Goal: Transaction & Acquisition: Purchase product/service

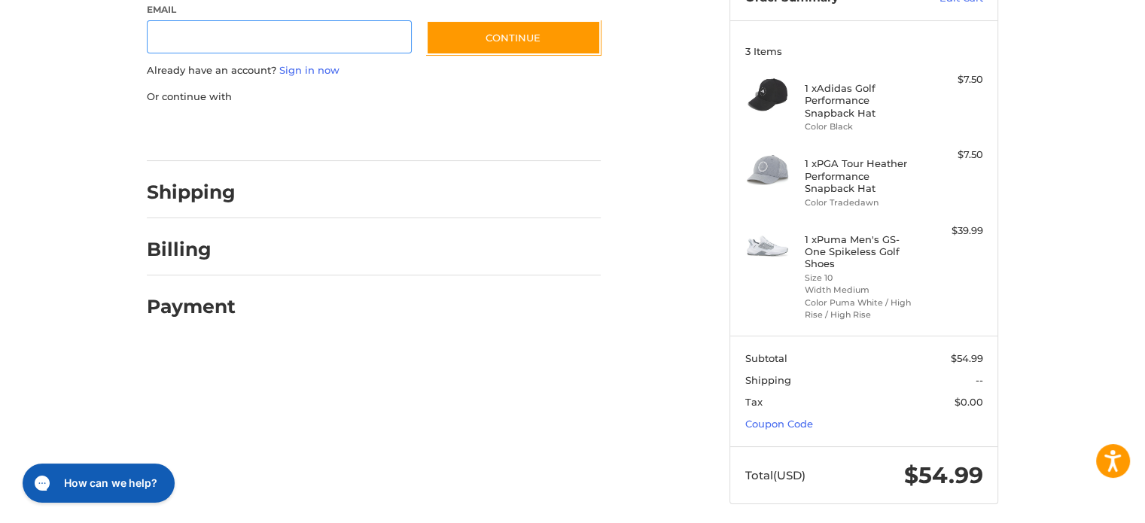
scroll to position [184, 0]
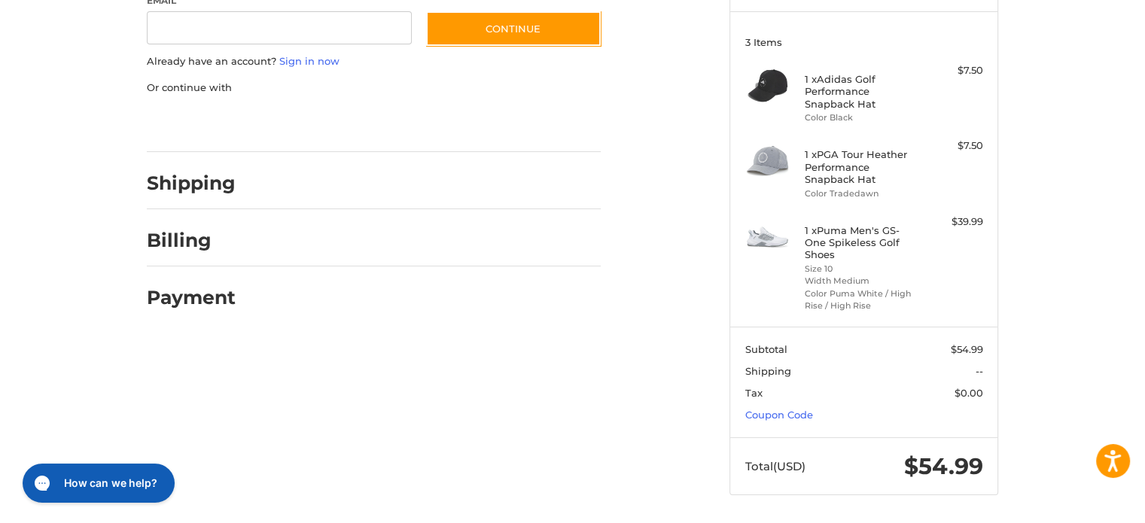
click at [215, 188] on h2 "Shipping" at bounding box center [191, 183] width 89 height 23
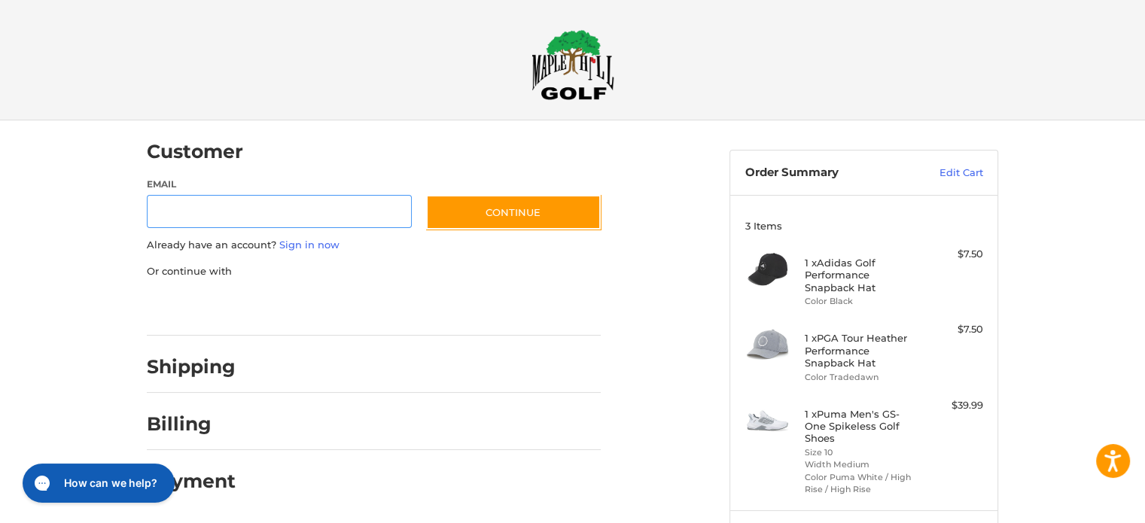
click at [292, 217] on input "Email" at bounding box center [279, 212] width 265 height 34
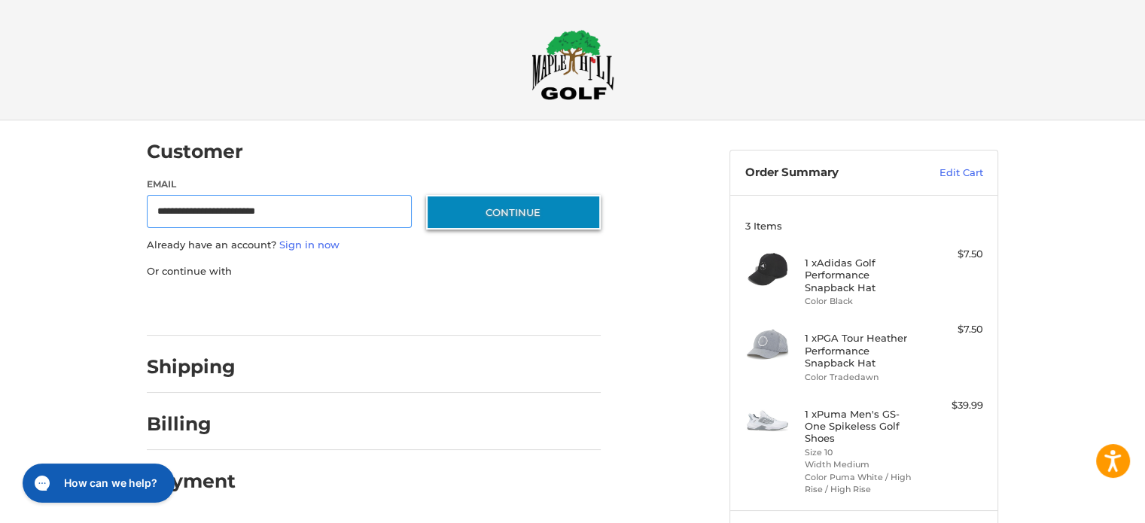
type input "**********"
click at [517, 215] on button "Continue" at bounding box center [513, 212] width 175 height 35
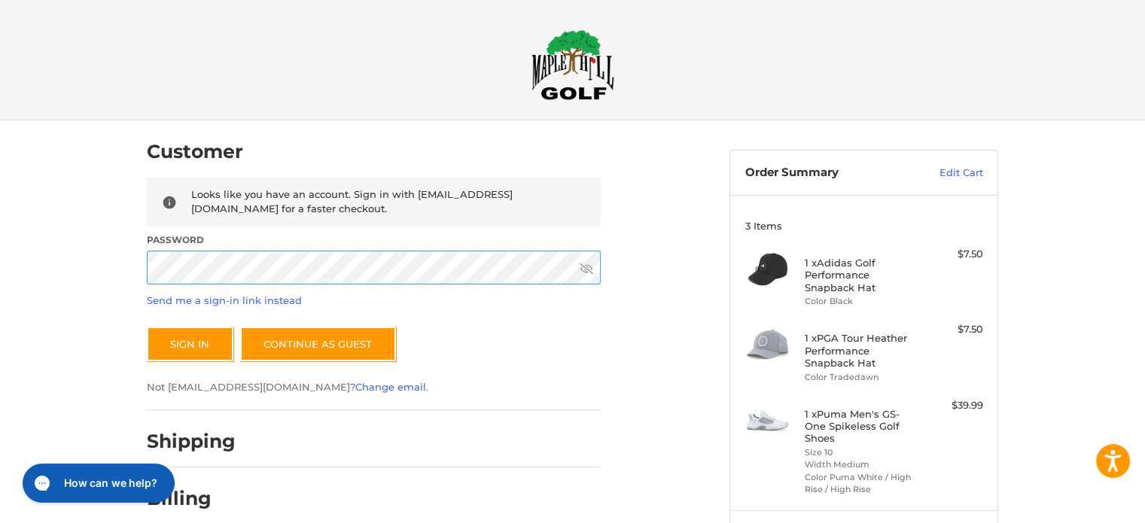
click at [147, 327] on button "Sign In" at bounding box center [190, 344] width 87 height 35
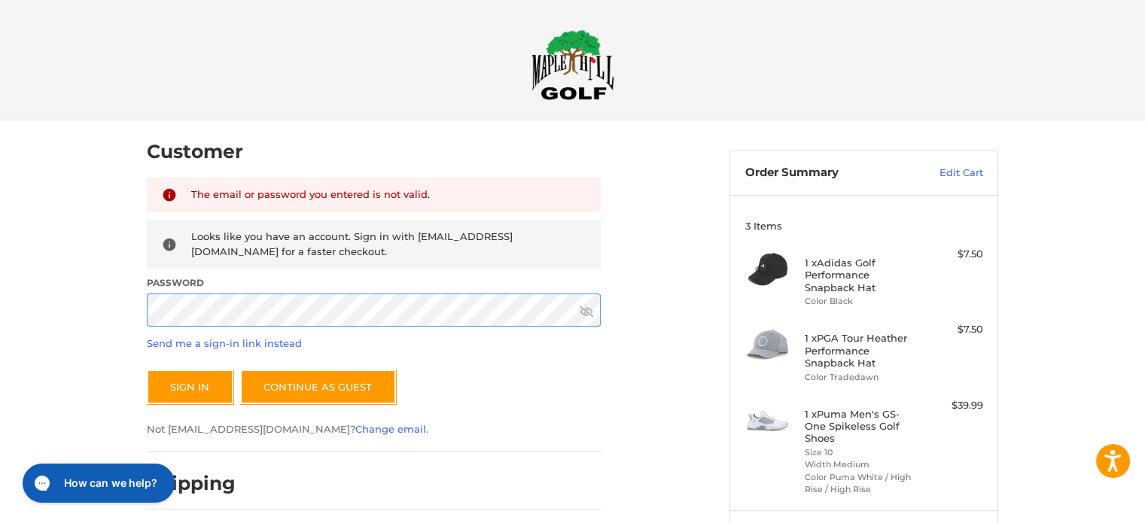
click at [147, 370] on button "Sign In" at bounding box center [190, 387] width 87 height 35
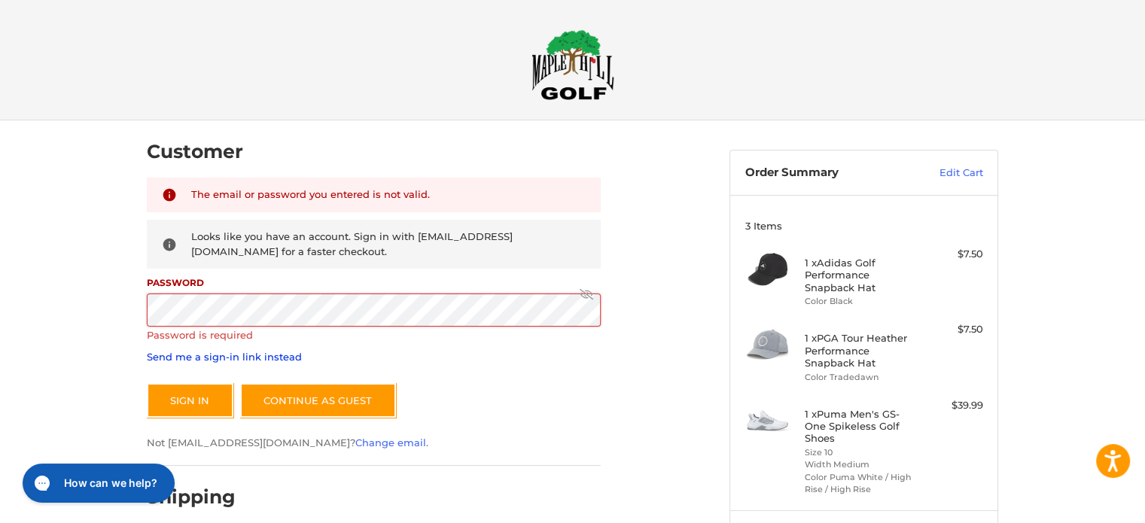
click at [270, 353] on link "Send me a sign-in link instead" at bounding box center [224, 357] width 155 height 12
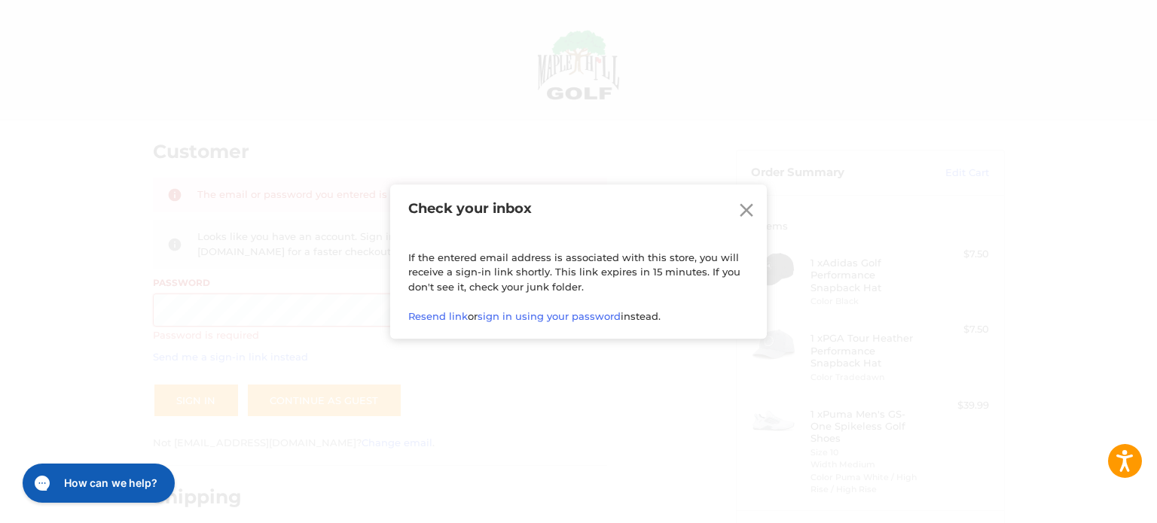
click at [744, 204] on icon at bounding box center [746, 210] width 23 height 23
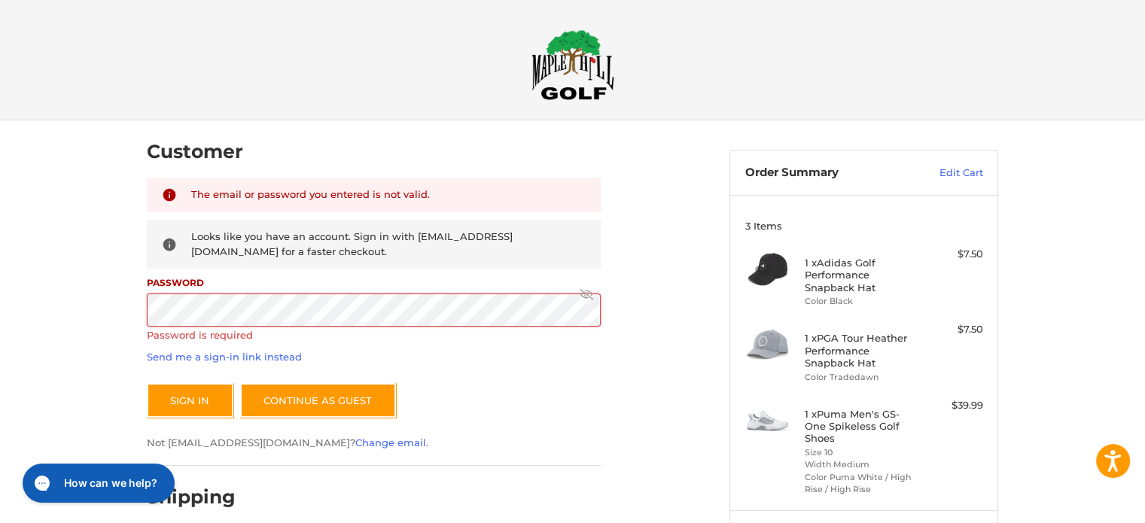
click at [578, 53] on img at bounding box center [573, 64] width 83 height 71
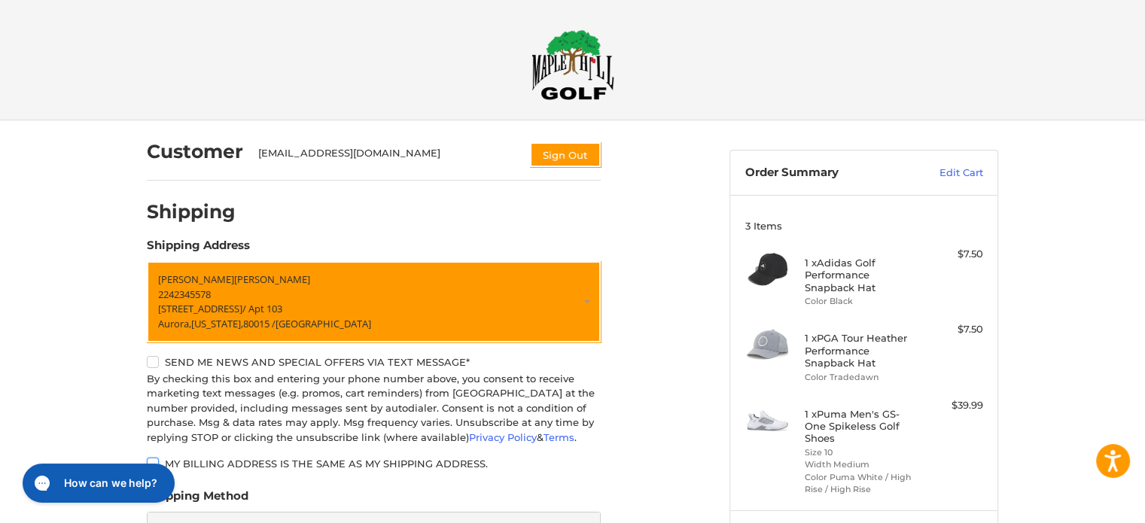
scroll to position [284, 0]
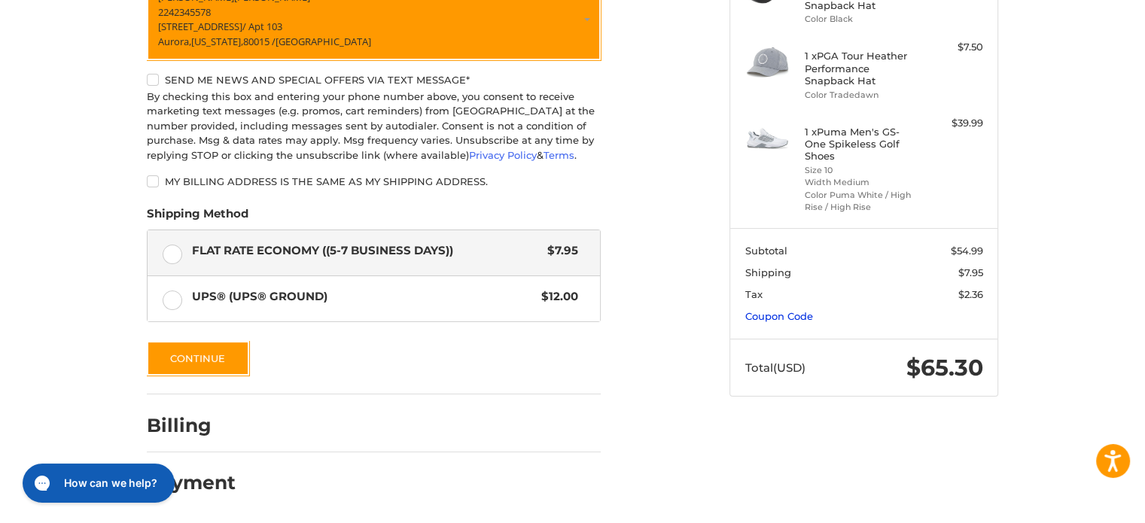
click at [750, 317] on link "Coupon Code" at bounding box center [779, 316] width 68 height 12
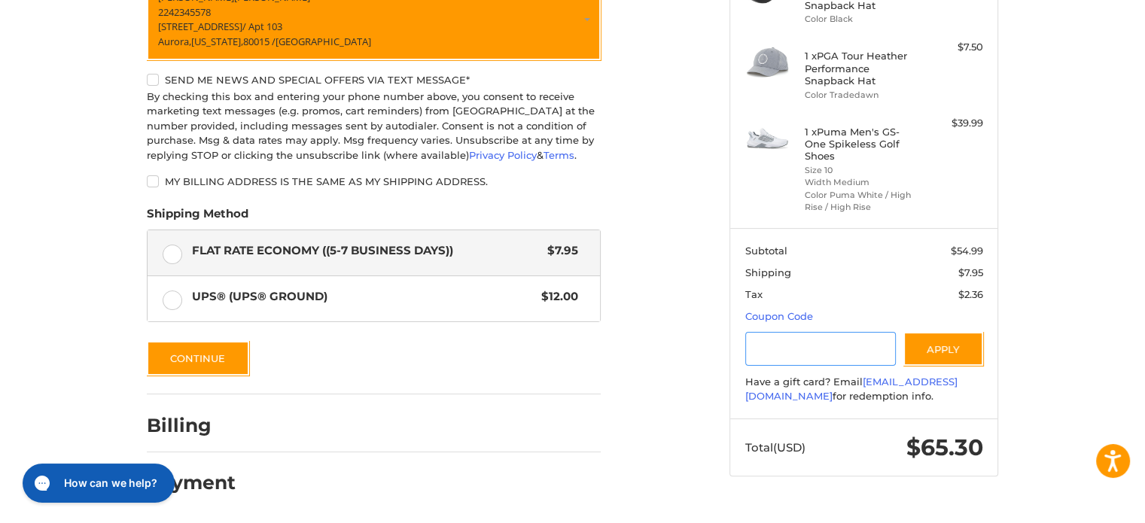
click at [800, 345] on input "Gift Certificate or Coupon Code" at bounding box center [820, 349] width 151 height 34
paste input "*********"
type input "*********"
click at [947, 347] on button "Apply" at bounding box center [944, 349] width 80 height 34
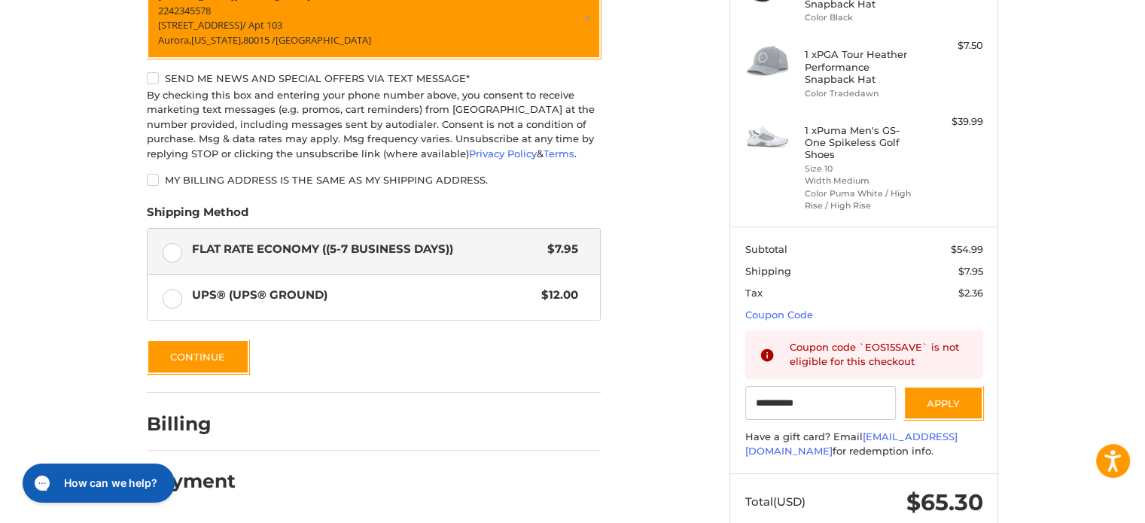
scroll to position [320, 0]
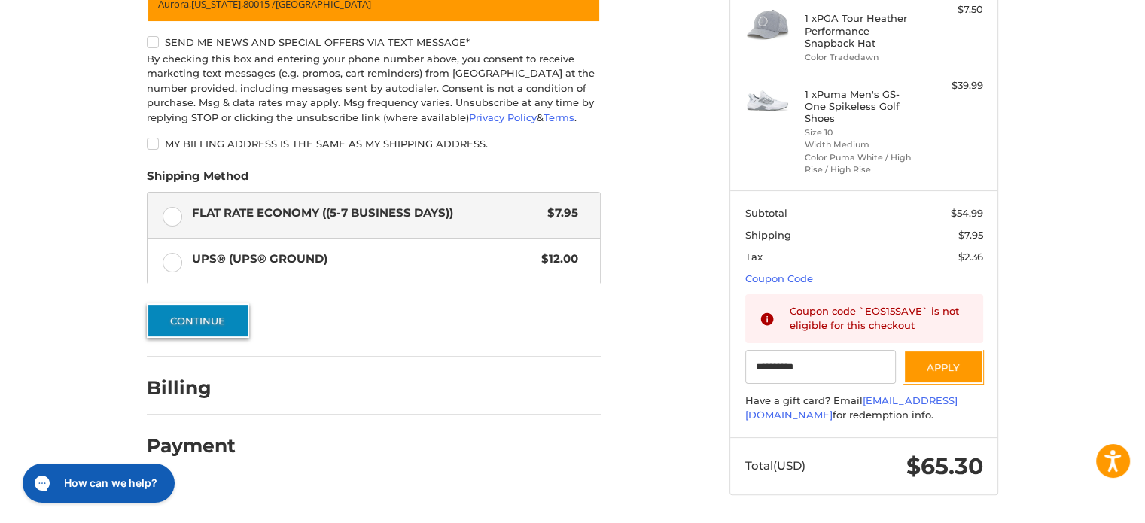
click at [184, 334] on button "Continue" at bounding box center [198, 320] width 102 height 35
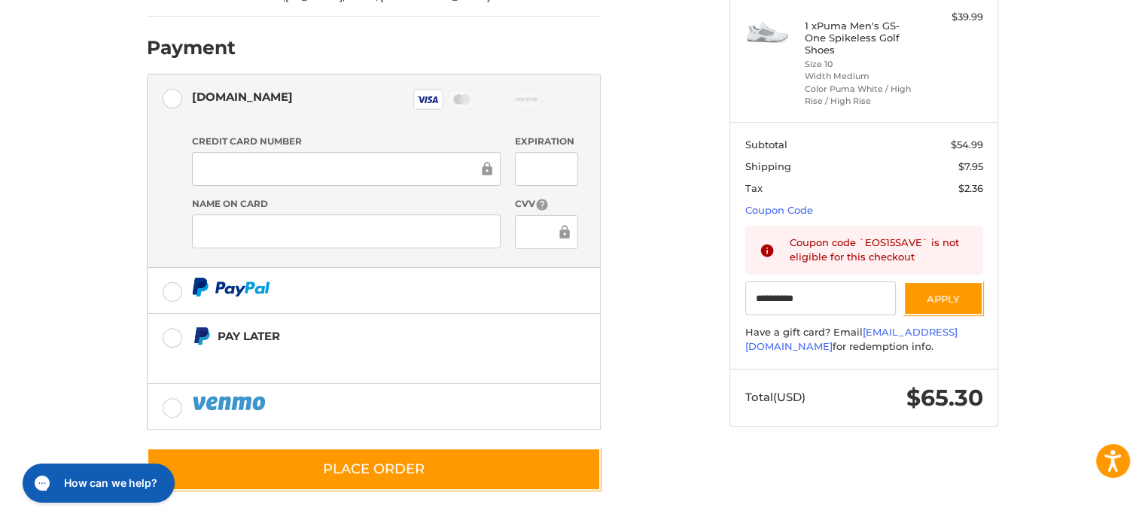
scroll to position [389, 0]
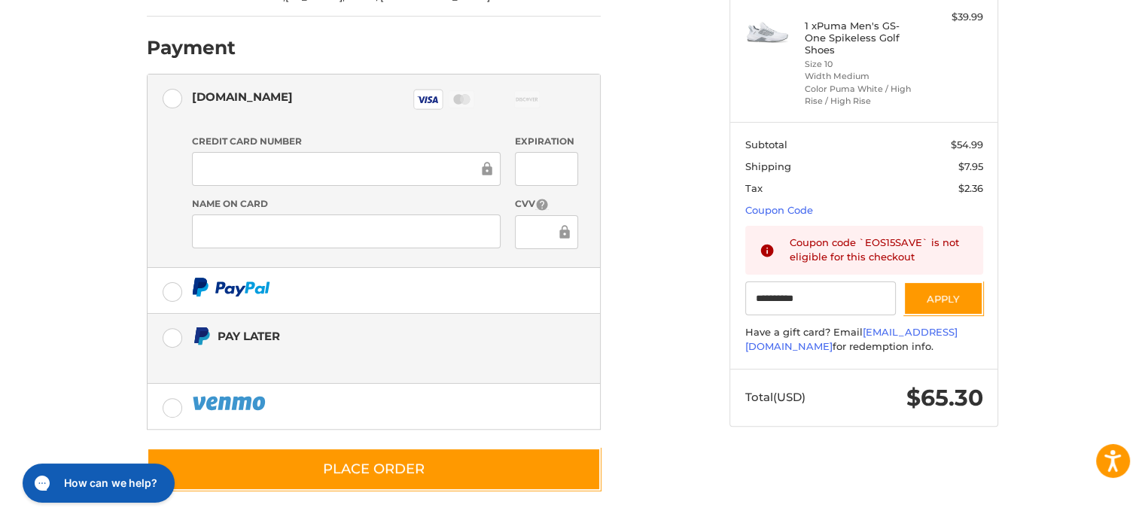
click at [175, 358] on label "Pay Later" at bounding box center [374, 348] width 453 height 69
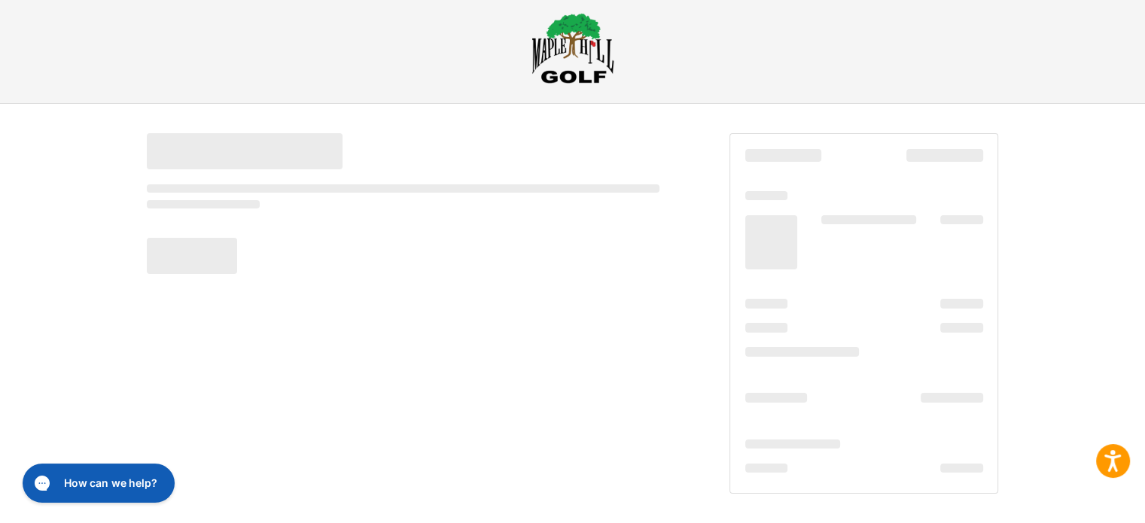
scroll to position [17, 0]
